Goal: Task Accomplishment & Management: Manage account settings

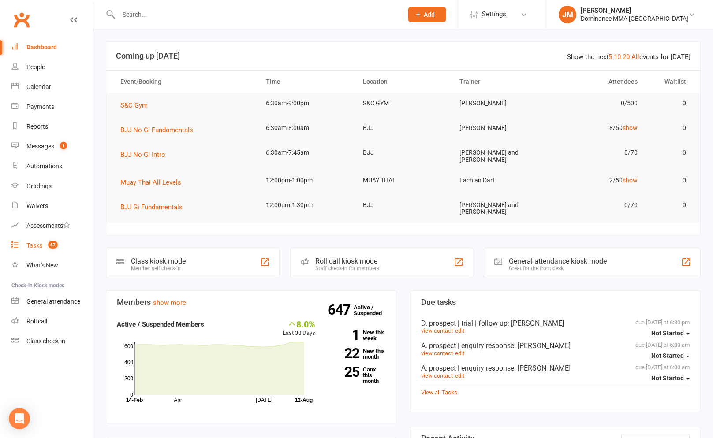
click at [41, 245] on div "Tasks" at bounding box center [34, 245] width 16 height 7
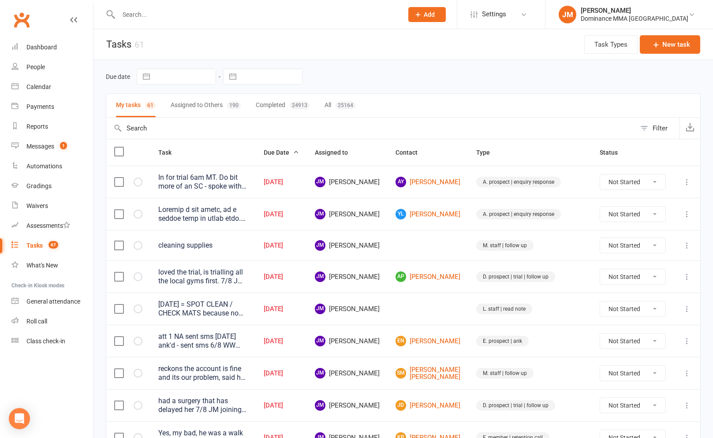
click at [38, 248] on div "Tasks" at bounding box center [34, 245] width 16 height 7
click at [35, 246] on div "Tasks" at bounding box center [34, 245] width 16 height 7
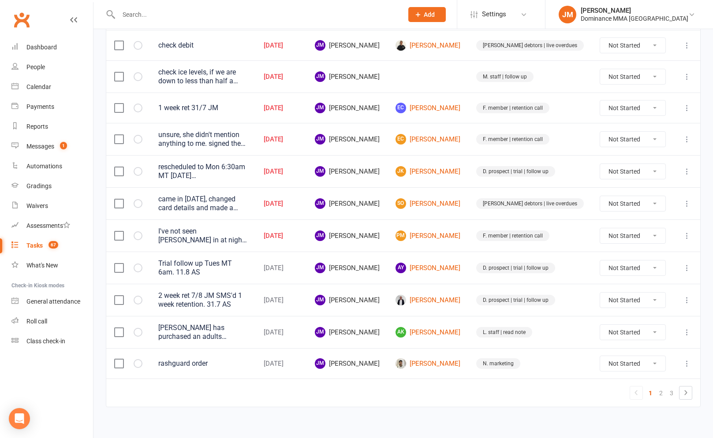
scroll to position [587, 0]
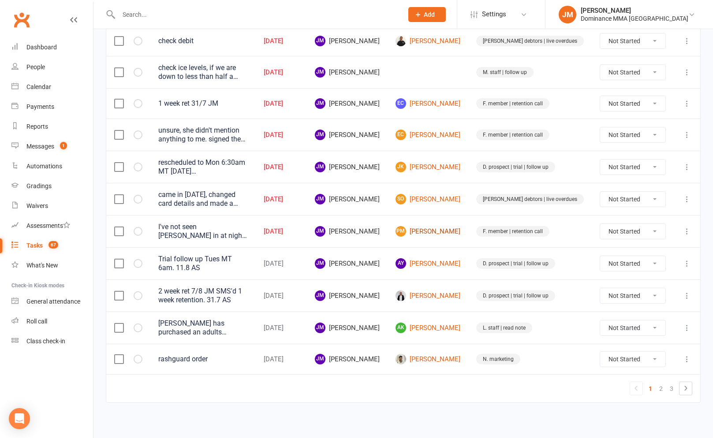
click at [449, 234] on link "PM Phila Mrwebi" at bounding box center [427, 231] width 65 height 11
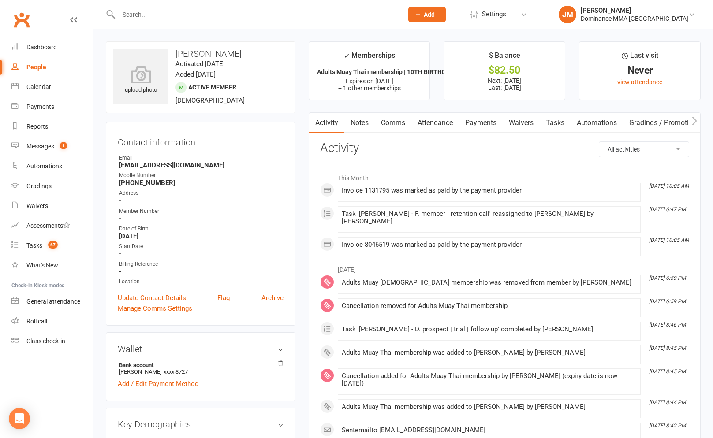
click at [460, 125] on link "Payments" at bounding box center [481, 123] width 44 height 20
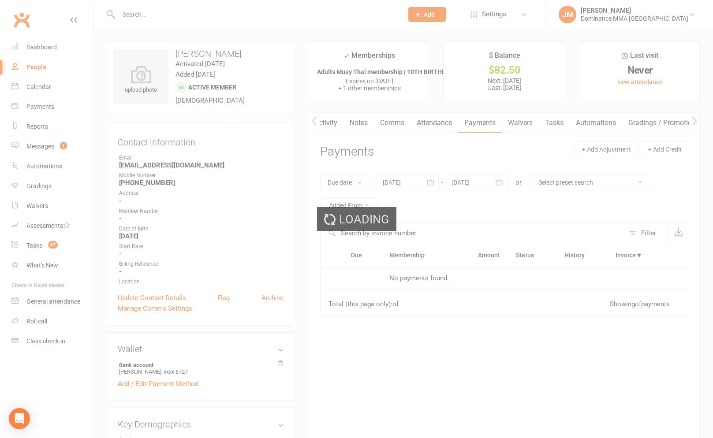
click at [444, 124] on div "Loading" at bounding box center [356, 219] width 713 height 438
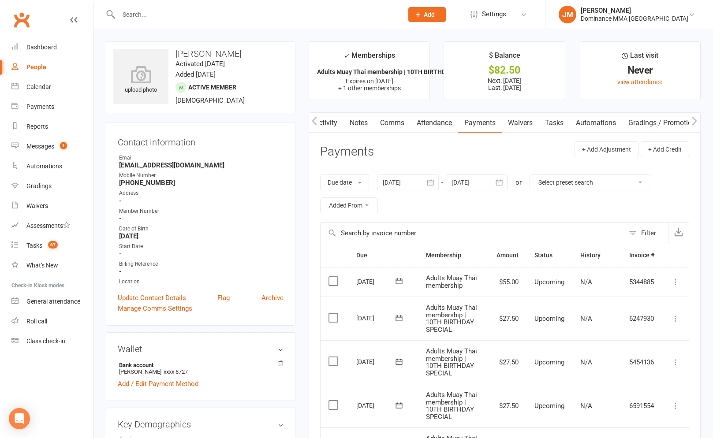
click at [442, 124] on link "Attendance" at bounding box center [434, 123] width 48 height 20
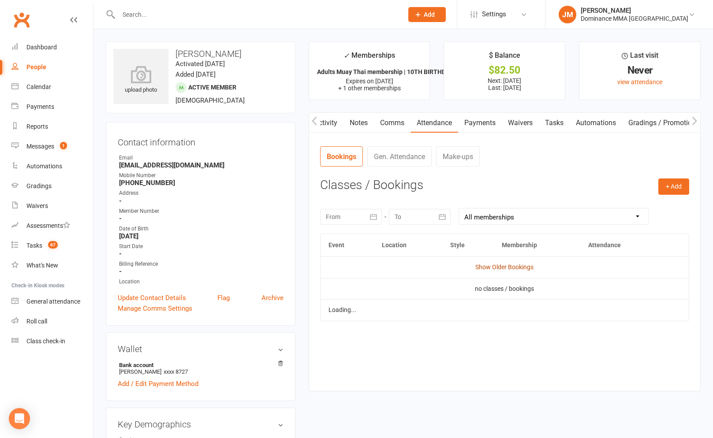
click at [529, 269] on link "Show Older Bookings" at bounding box center [504, 267] width 58 height 7
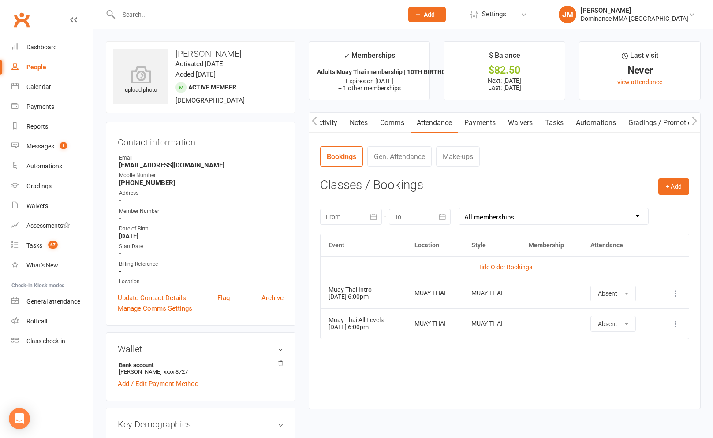
click at [560, 121] on link "Tasks" at bounding box center [553, 123] width 31 height 20
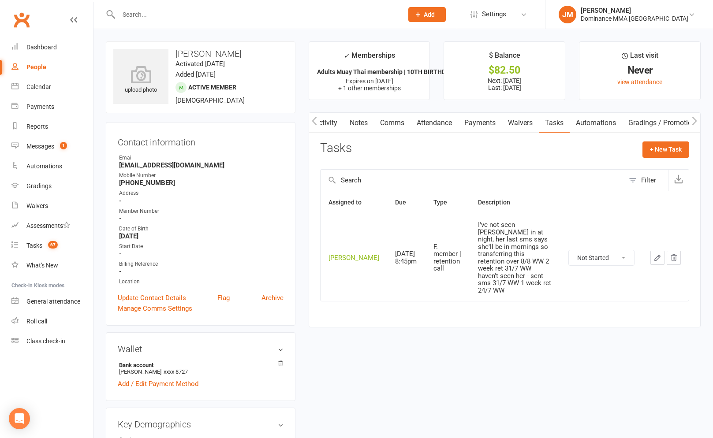
click at [655, 254] on icon "button" at bounding box center [657, 258] width 8 height 8
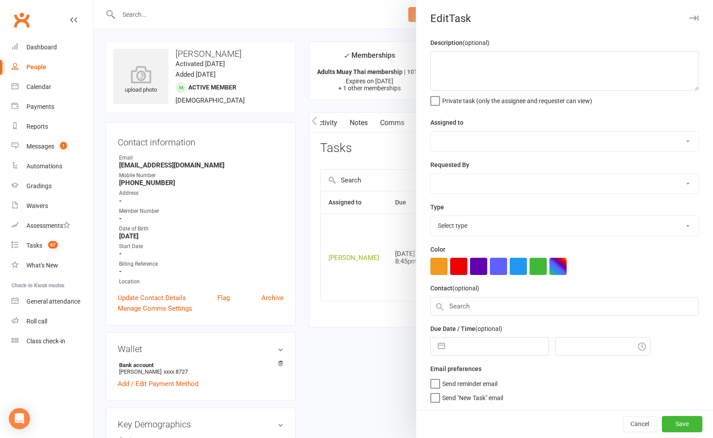
type textarea "I've not seen Phila in at night, her last sms says she'll be in mornings so tra…"
select select "45422"
select select "49757"
type input "12 Aug 2025"
type input "8:45pm"
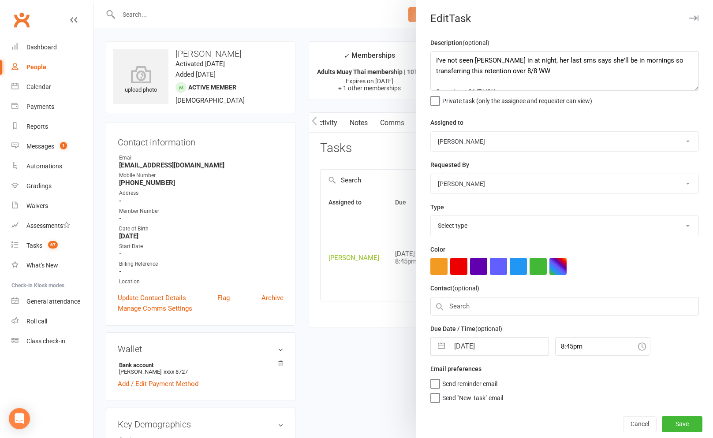
select select "3865"
click at [443, 343] on button "button" at bounding box center [441, 344] width 16 height 18
select select "6"
select select "2025"
select select "7"
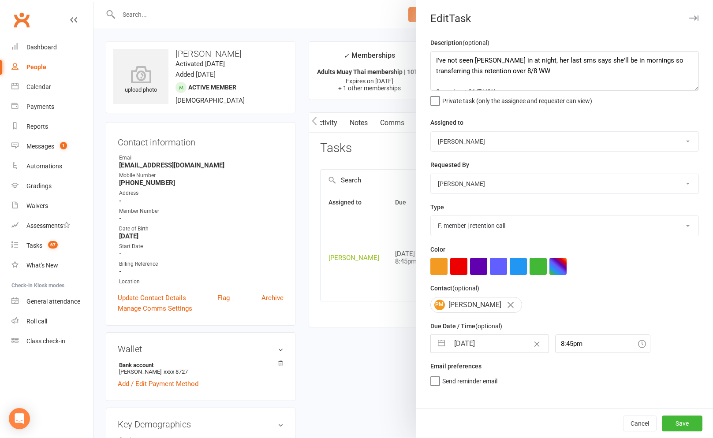
select select "2025"
select select "8"
select select "2025"
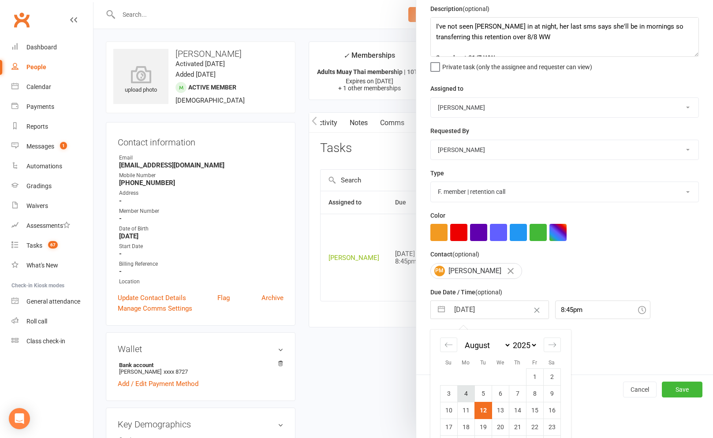
scroll to position [77, 0]
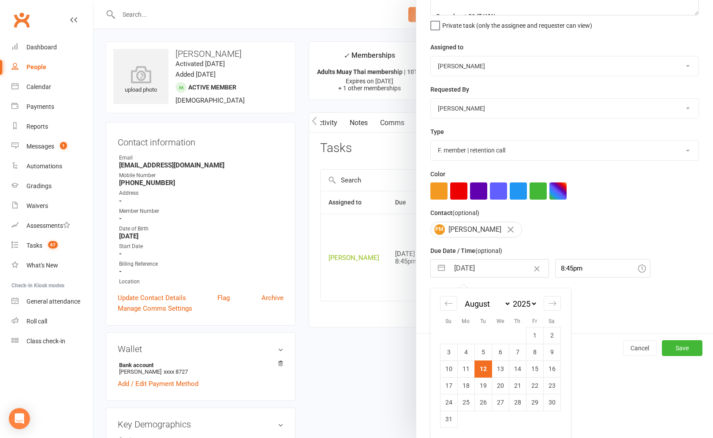
click at [496, 364] on td "13" at bounding box center [499, 368] width 17 height 17
type input "13 Aug 2025"
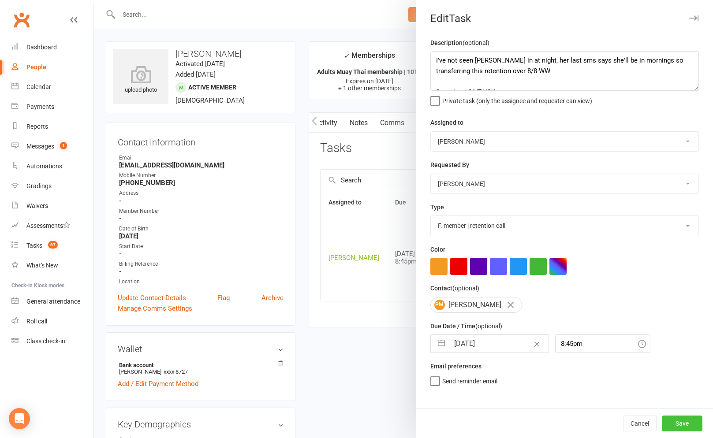
click at [687, 419] on button "Save" at bounding box center [681, 424] width 41 height 16
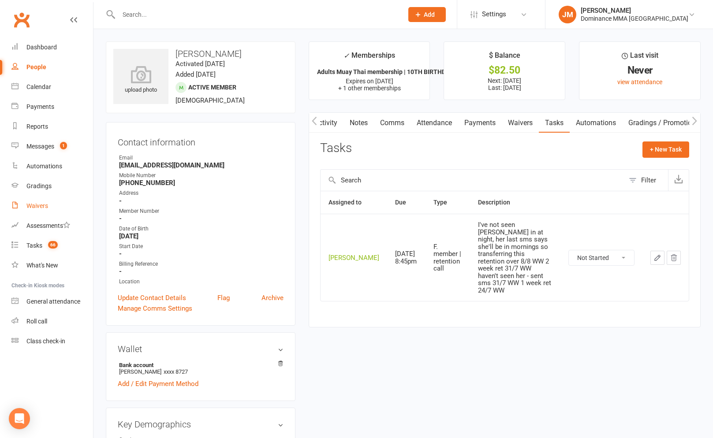
click at [43, 205] on div "Waivers" at bounding box center [37, 205] width 22 height 7
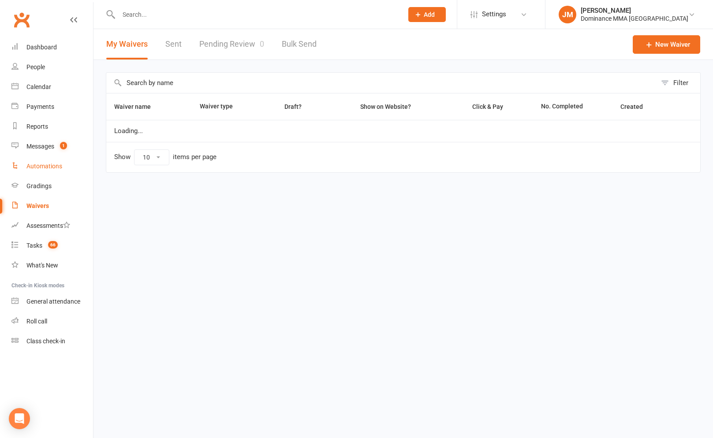
select select "100"
click at [253, 51] on link "Pending Review 0" at bounding box center [231, 44] width 65 height 30
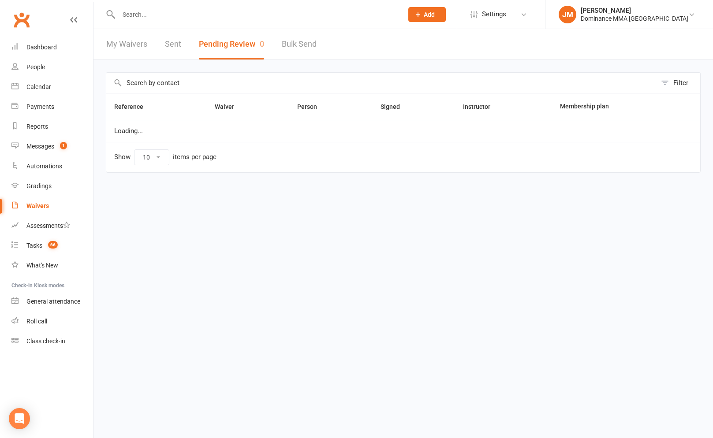
select select "50"
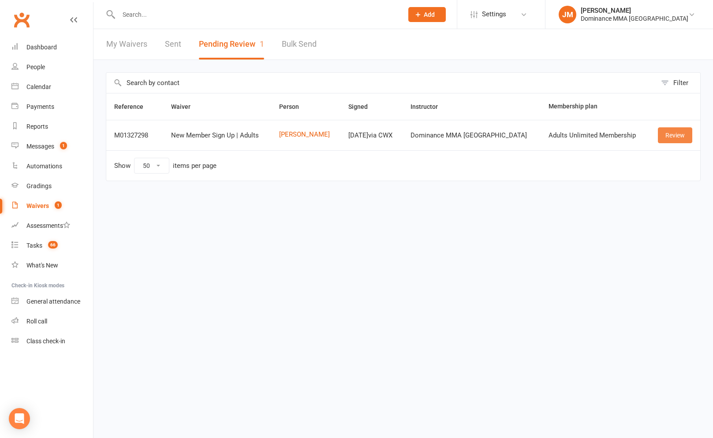
click at [676, 132] on link "Review" at bounding box center [674, 135] width 34 height 16
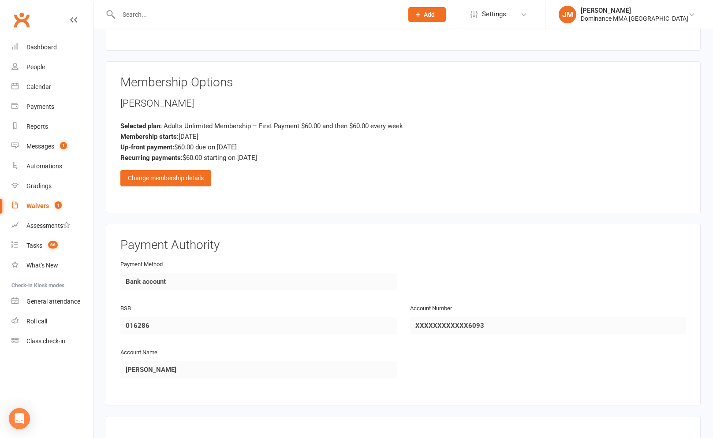
scroll to position [375, 0]
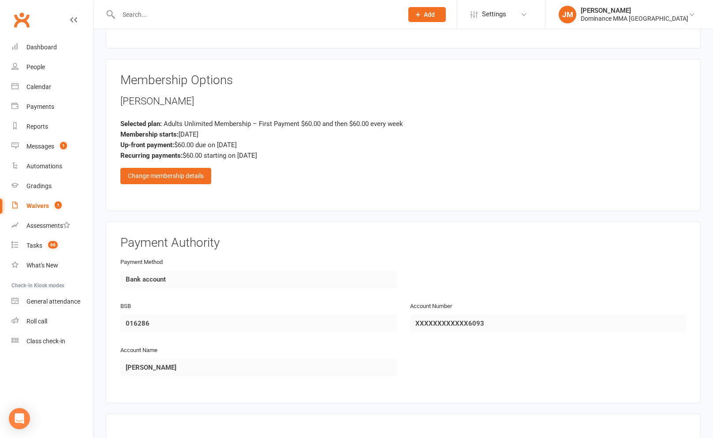
click at [199, 166] on div "Ashleigh Young Selected plan: Adults Unlimited Membership – First Payment $60.0…" at bounding box center [402, 139] width 565 height 90
click at [196, 171] on div "Change membership details" at bounding box center [165, 176] width 91 height 16
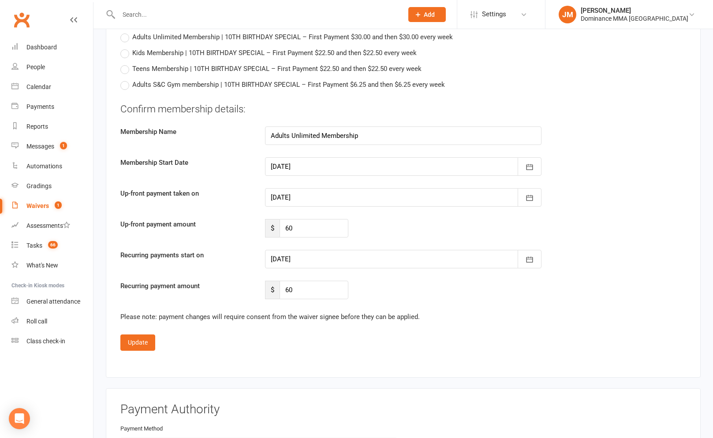
scroll to position [898, 0]
click at [531, 196] on icon "button" at bounding box center [529, 196] width 9 height 9
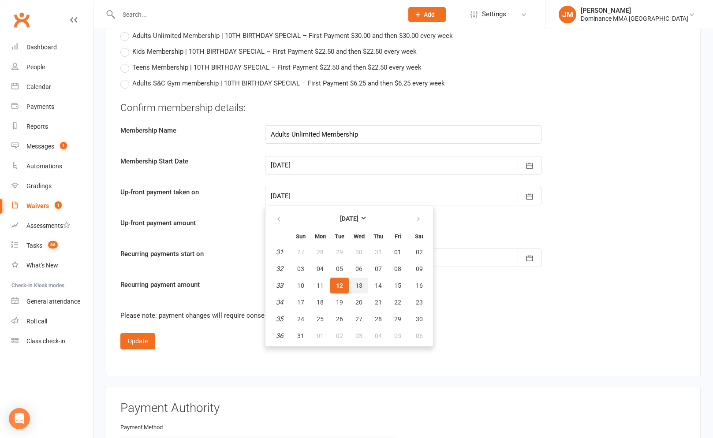
click at [356, 285] on span "13" at bounding box center [358, 285] width 7 height 7
type input "13 Aug 2025"
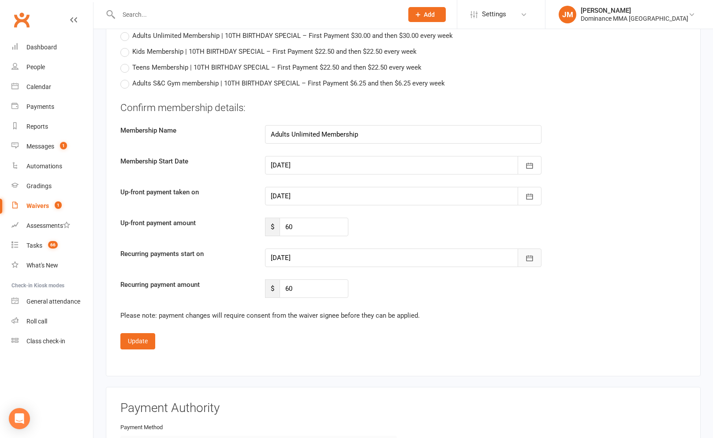
click at [526, 260] on icon "button" at bounding box center [529, 258] width 9 height 9
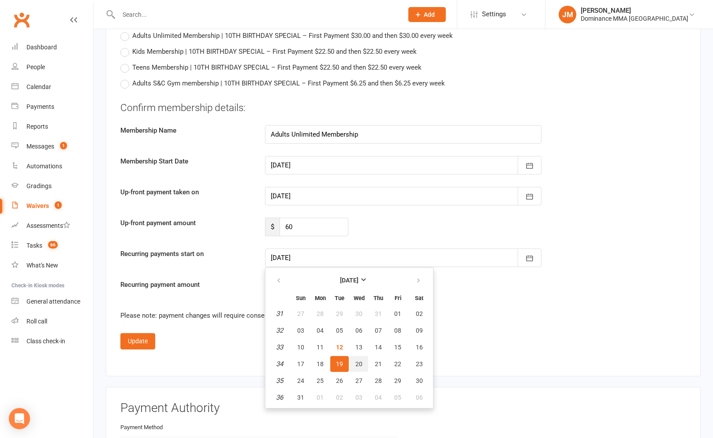
click at [355, 361] on span "20" at bounding box center [358, 363] width 7 height 7
type input "20 Aug 2025"
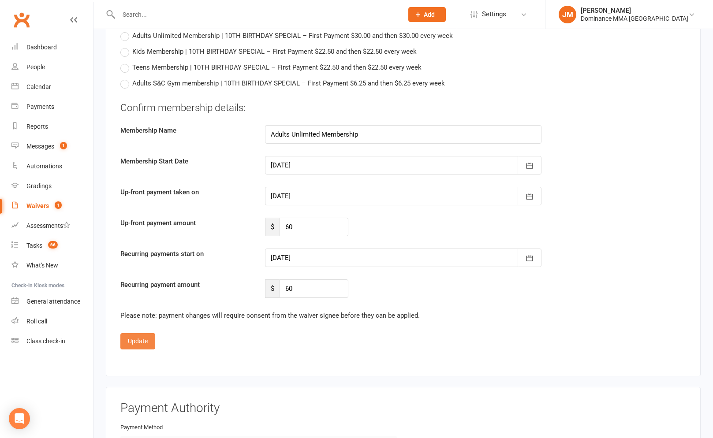
click at [147, 339] on button "Update" at bounding box center [137, 341] width 35 height 16
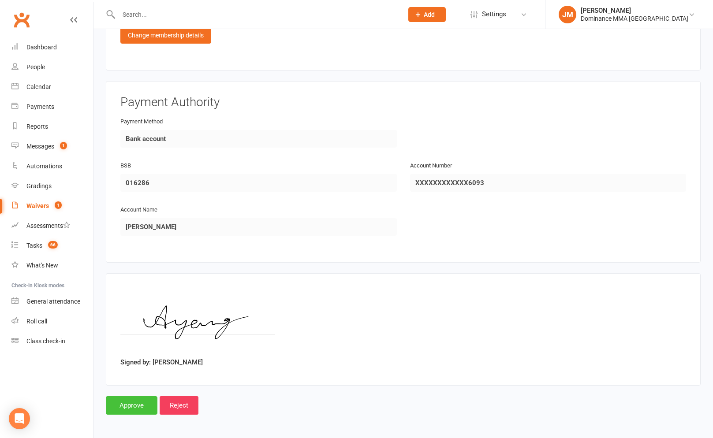
click at [131, 403] on input "Approve" at bounding box center [132, 405] width 52 height 19
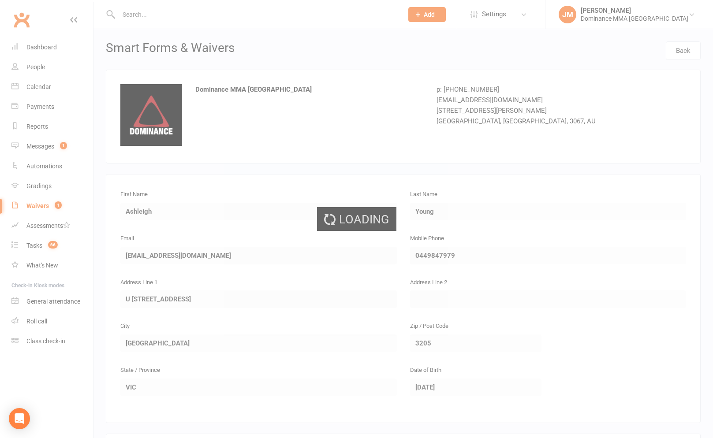
select select "50"
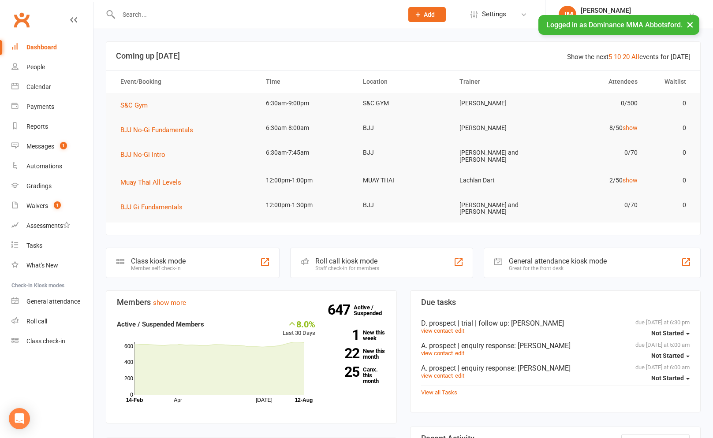
click at [151, 17] on input "text" at bounding box center [256, 14] width 281 height 12
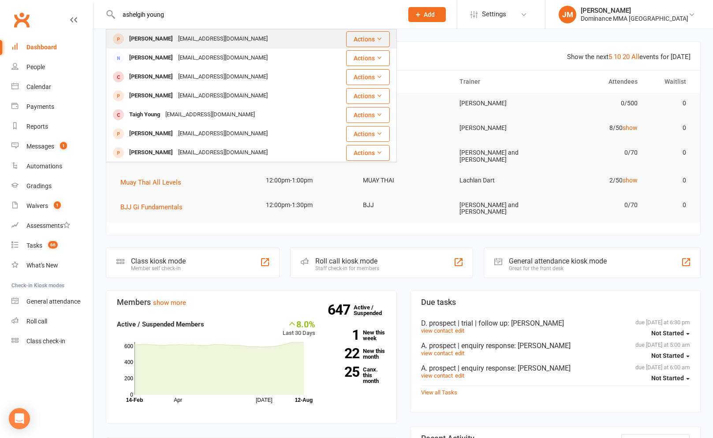
type input "ashelgih young"
click at [155, 35] on div "[PERSON_NAME]" at bounding box center [150, 39] width 49 height 13
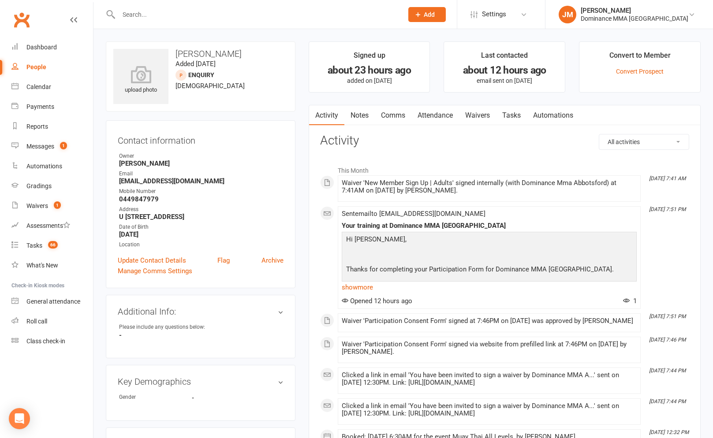
click at [349, 111] on link "Notes" at bounding box center [359, 115] width 30 height 20
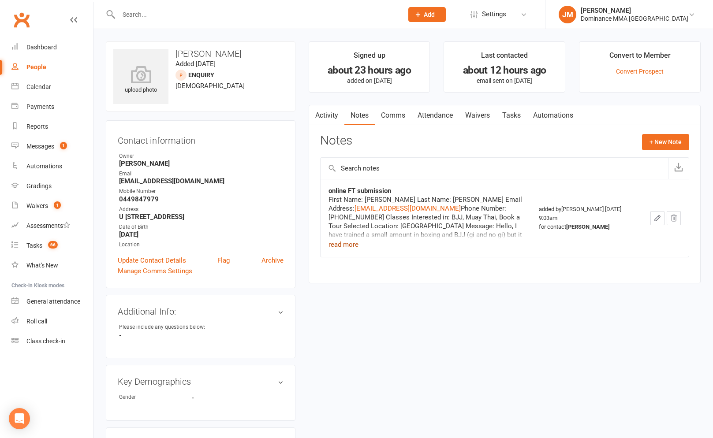
click at [342, 245] on button "read more" at bounding box center [343, 244] width 30 height 11
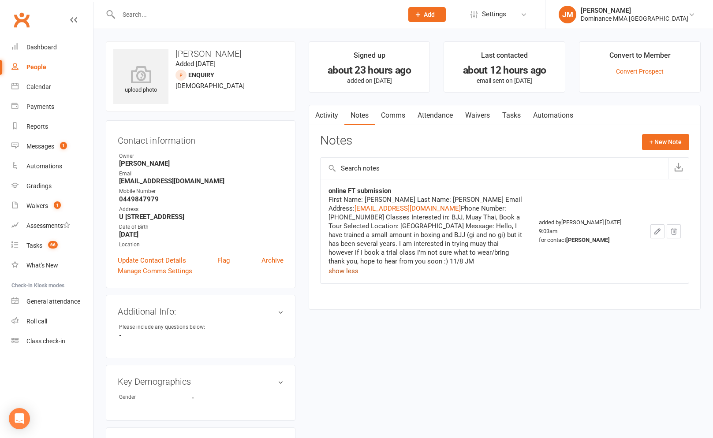
click at [514, 121] on link "Tasks" at bounding box center [511, 115] width 31 height 20
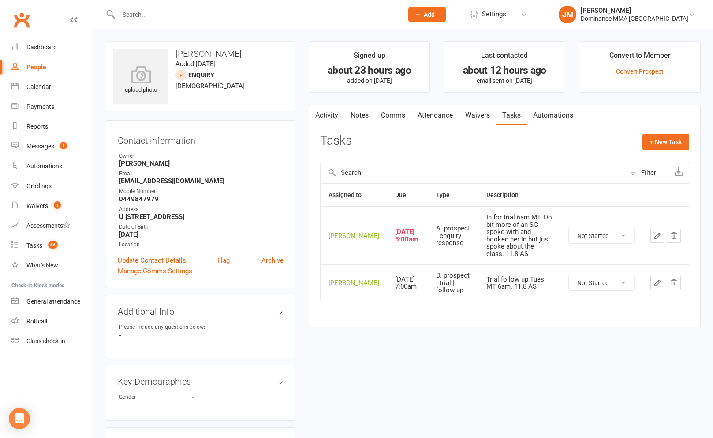
click at [600, 236] on select "Not Started In Progress Waiting Complete" at bounding box center [600, 235] width 65 height 15
select select "unstarted"
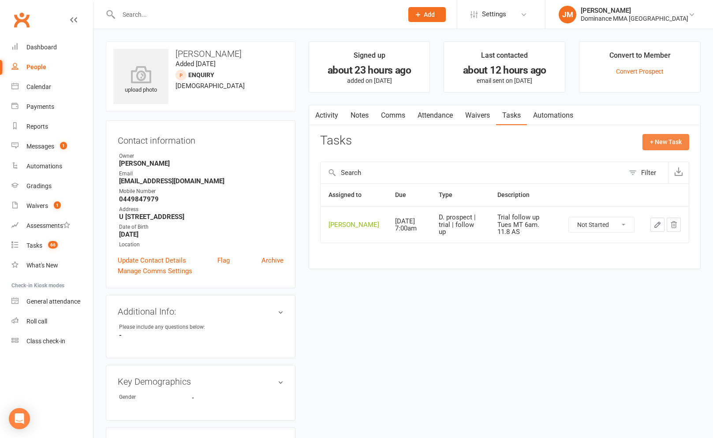
click at [654, 147] on button "+ New Task" at bounding box center [665, 142] width 47 height 16
select select "45422"
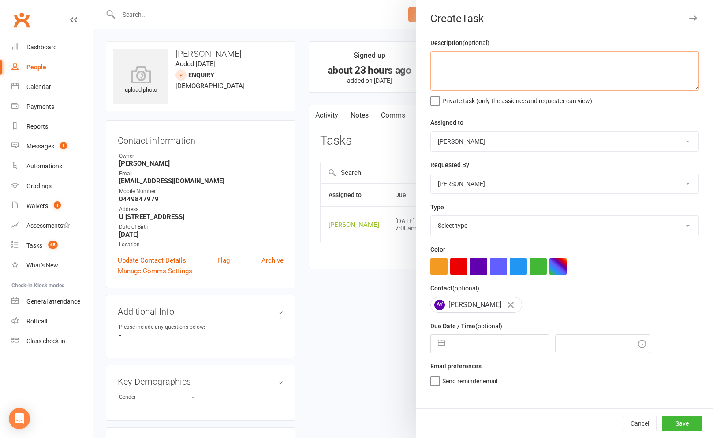
click at [549, 74] on textarea at bounding box center [564, 71] width 268 height 40
type textarea "1 week ret 12/8 JM"
click at [466, 229] on select "Select type A. prospect | enquiry response B. prospect | trial | not yet booked…" at bounding box center [564, 225] width 267 height 19
select select "3865"
click at [445, 343] on button "button" at bounding box center [441, 344] width 16 height 18
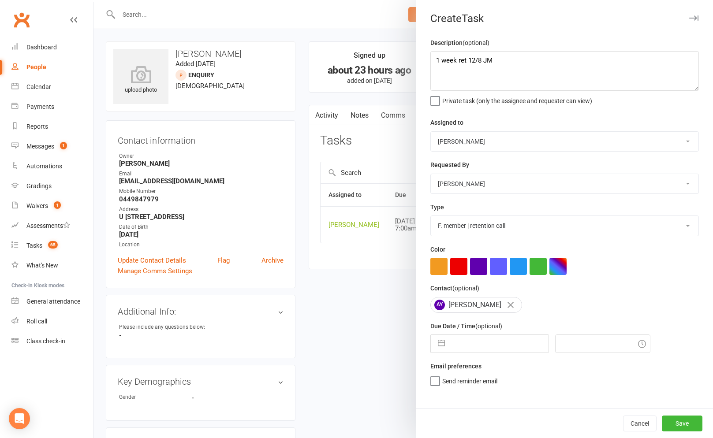
select select "6"
select select "2025"
select select "7"
select select "2025"
select select "8"
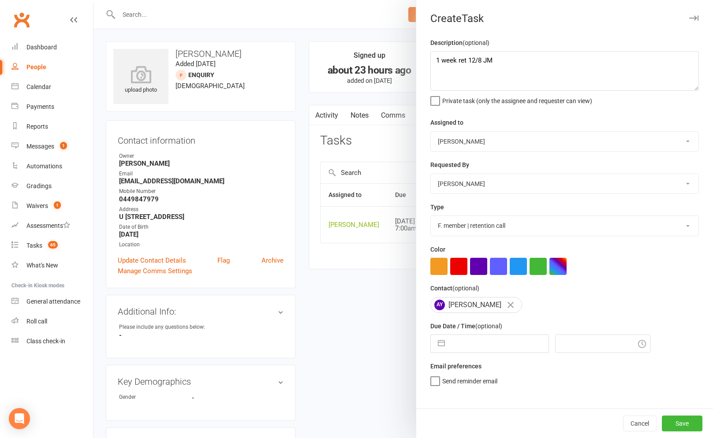
select select "2025"
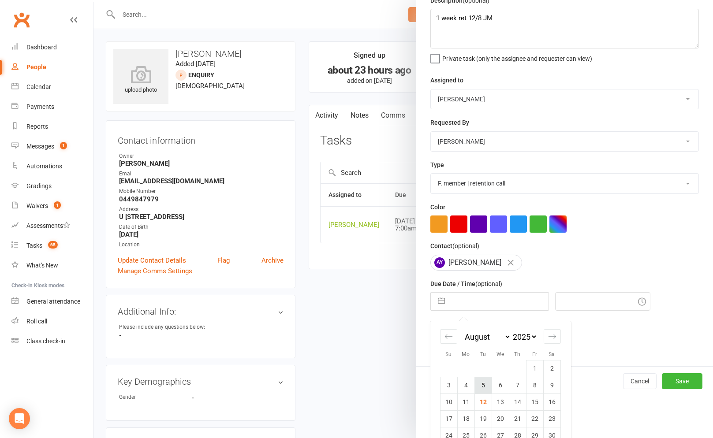
scroll to position [77, 0]
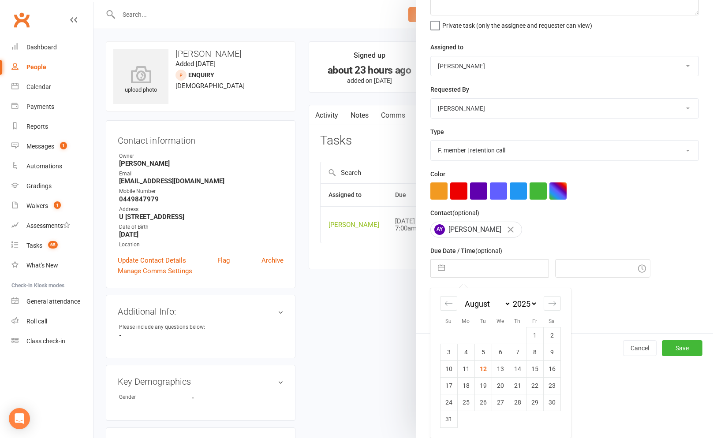
click at [497, 382] on td "20" at bounding box center [499, 385] width 17 height 17
type input "20 Aug 2025"
type input "7:45am"
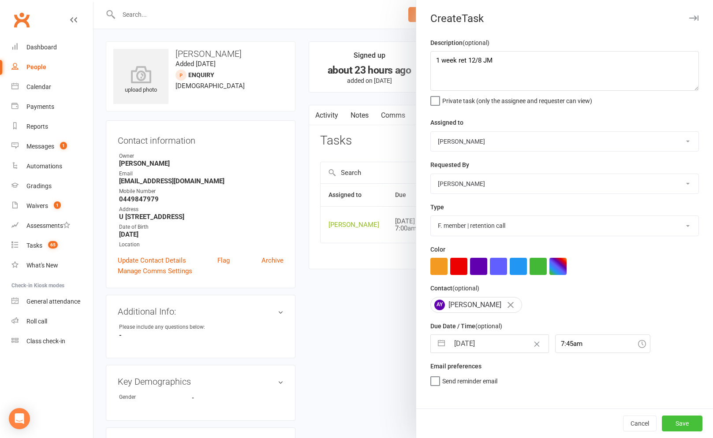
click at [685, 419] on button "Save" at bounding box center [681, 424] width 41 height 16
